Goal: Information Seeking & Learning: Learn about a topic

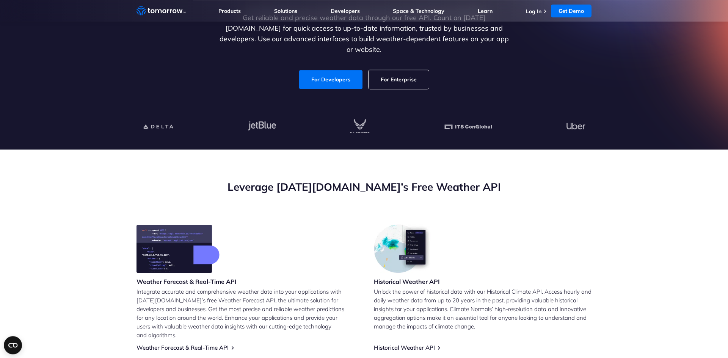
scroll to position [116, 0]
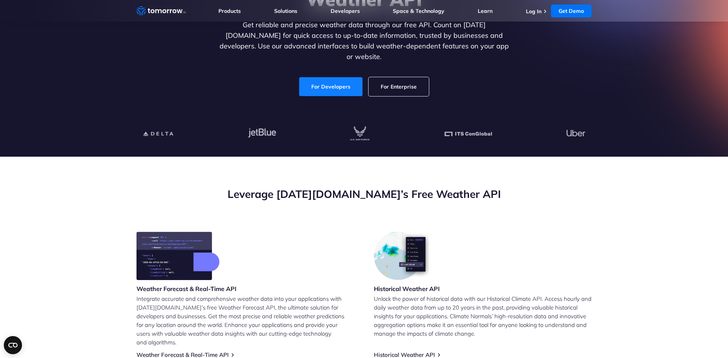
click at [321, 83] on link "For Developers" at bounding box center [330, 86] width 63 height 19
click at [382, 86] on link "For Enterprise" at bounding box center [398, 86] width 60 height 19
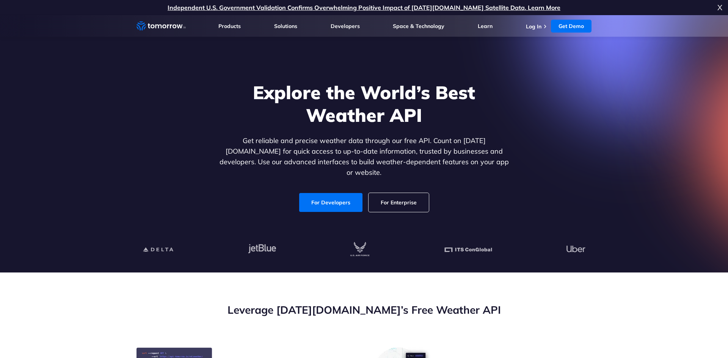
scroll to position [116, 0]
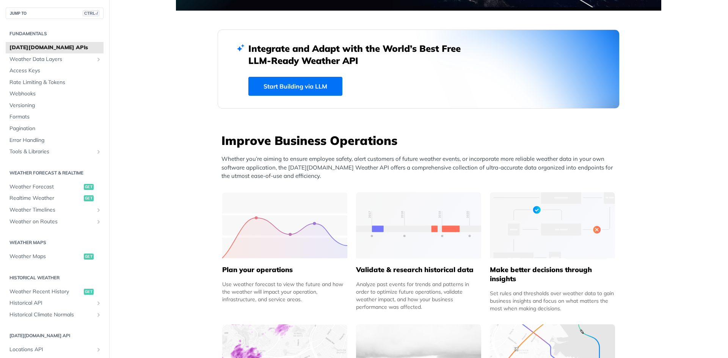
scroll to position [318, 0]
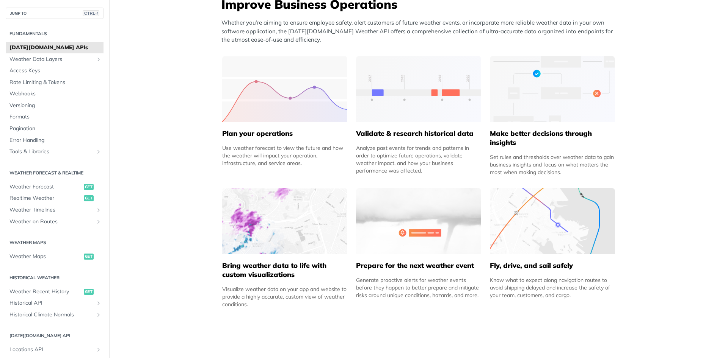
click at [279, 110] on img at bounding box center [284, 89] width 125 height 66
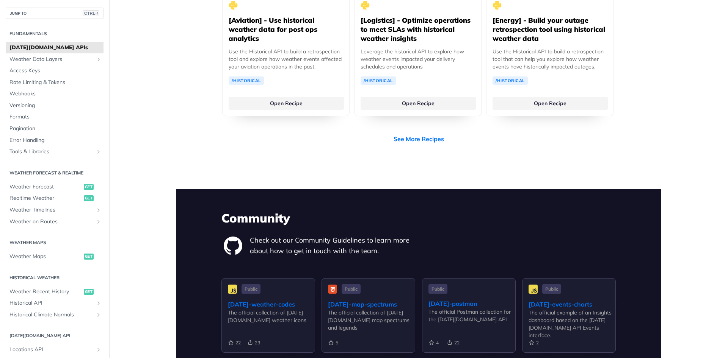
scroll to position [1728, 0]
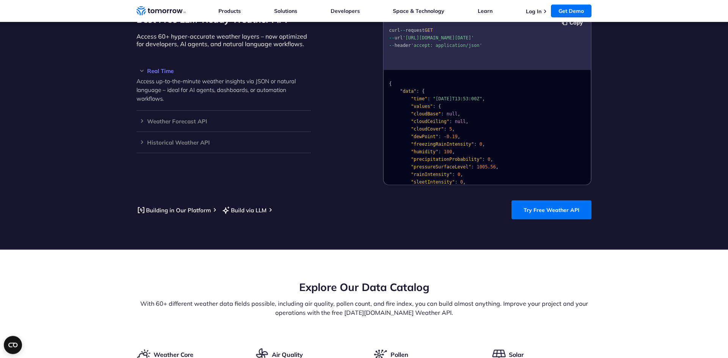
scroll to position [696, 0]
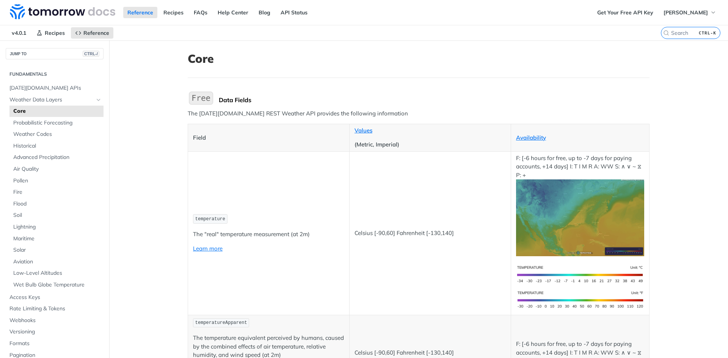
scroll to position [273, 0]
